Goal: Information Seeking & Learning: Learn about a topic

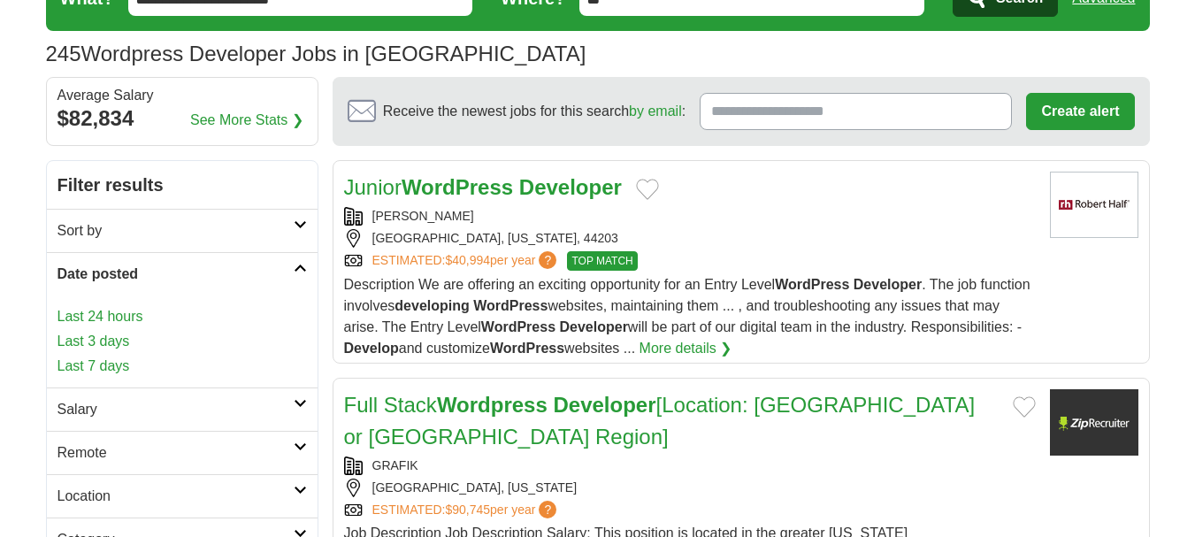
click at [107, 334] on link "Last 3 days" at bounding box center [182, 341] width 249 height 21
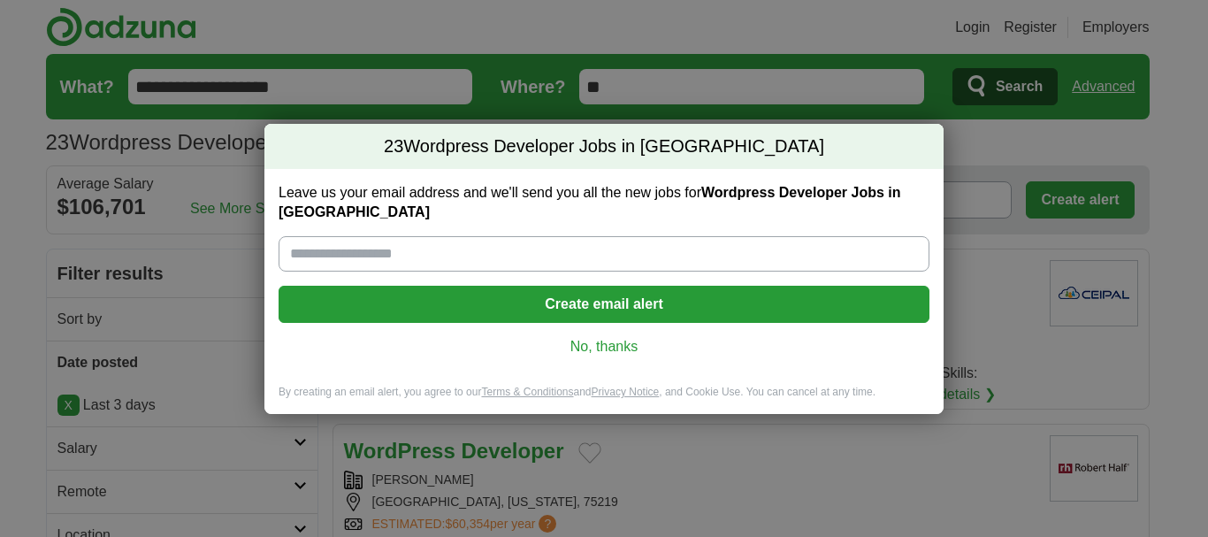
click at [595, 314] on div "Leave us your email address and we'll send you all the new jobs for Wordpress D…" at bounding box center [604, 277] width 679 height 216
click at [594, 337] on link "No, thanks" at bounding box center [604, 346] width 623 height 19
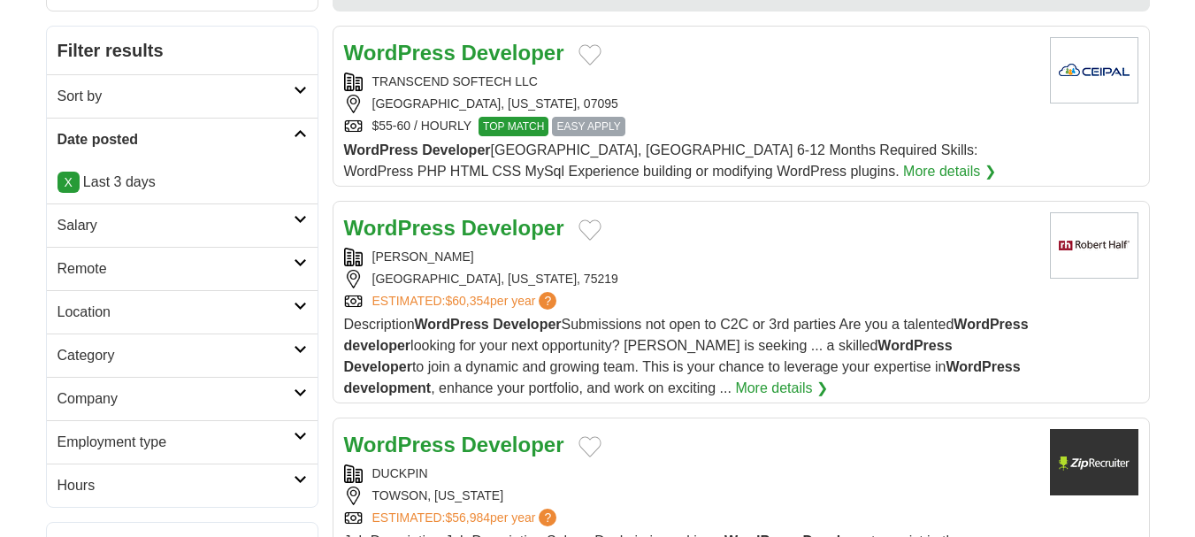
scroll to position [354, 0]
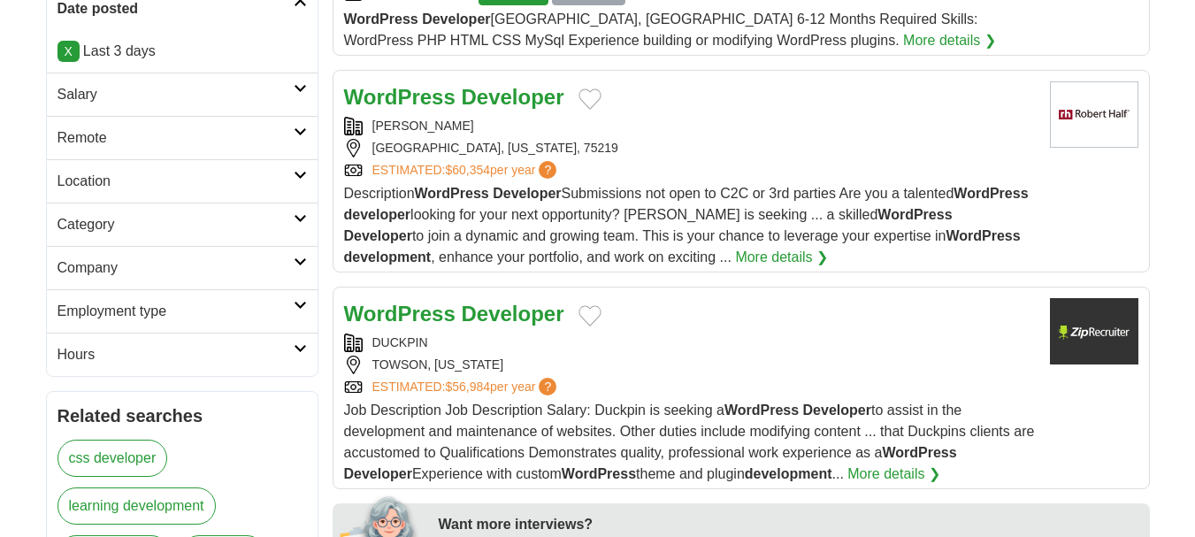
click at [102, 139] on h2 "Remote" at bounding box center [176, 137] width 236 height 21
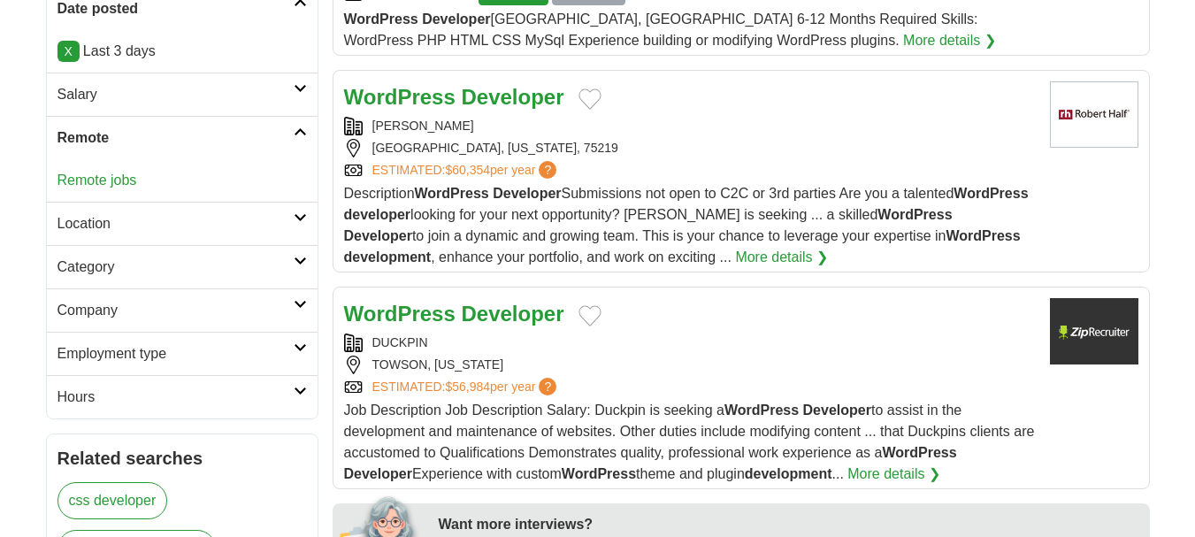
click at [102, 179] on link "Remote jobs" at bounding box center [98, 180] width 80 height 15
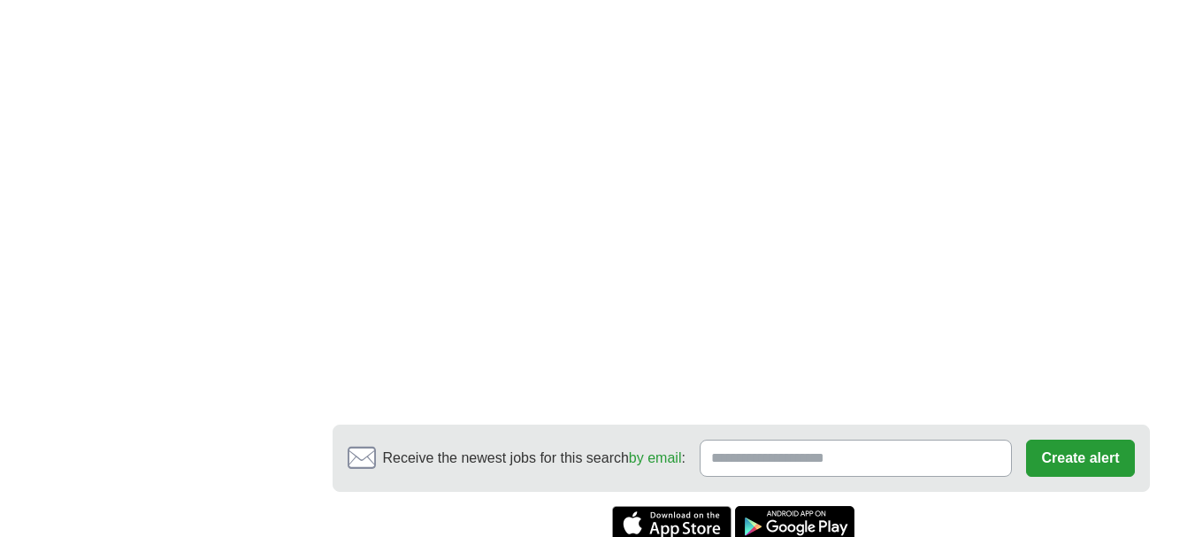
scroll to position [1946, 0]
